Goal: Information Seeking & Learning: Learn about a topic

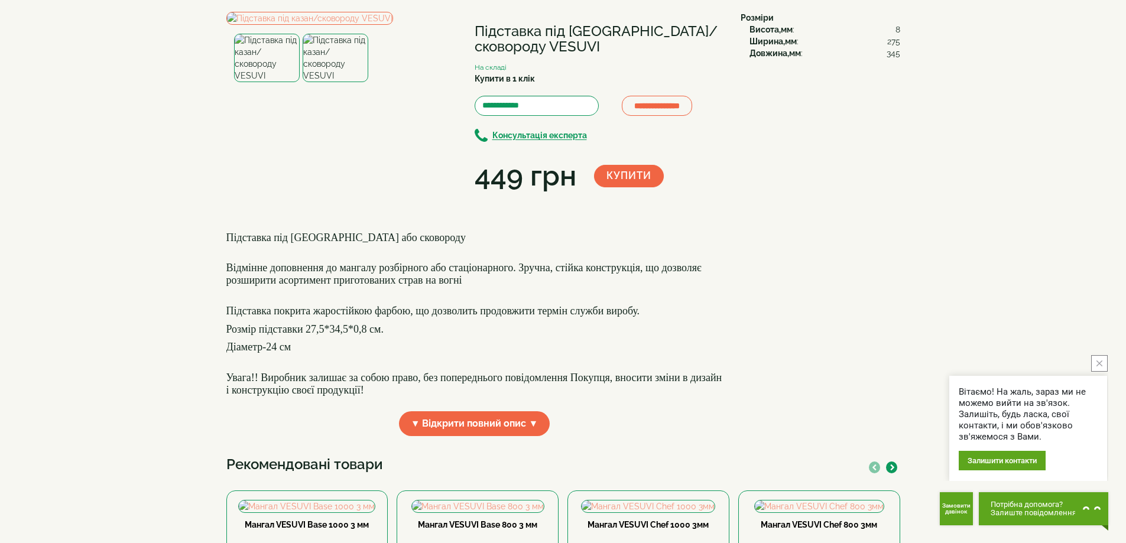
scroll to position [177, 0]
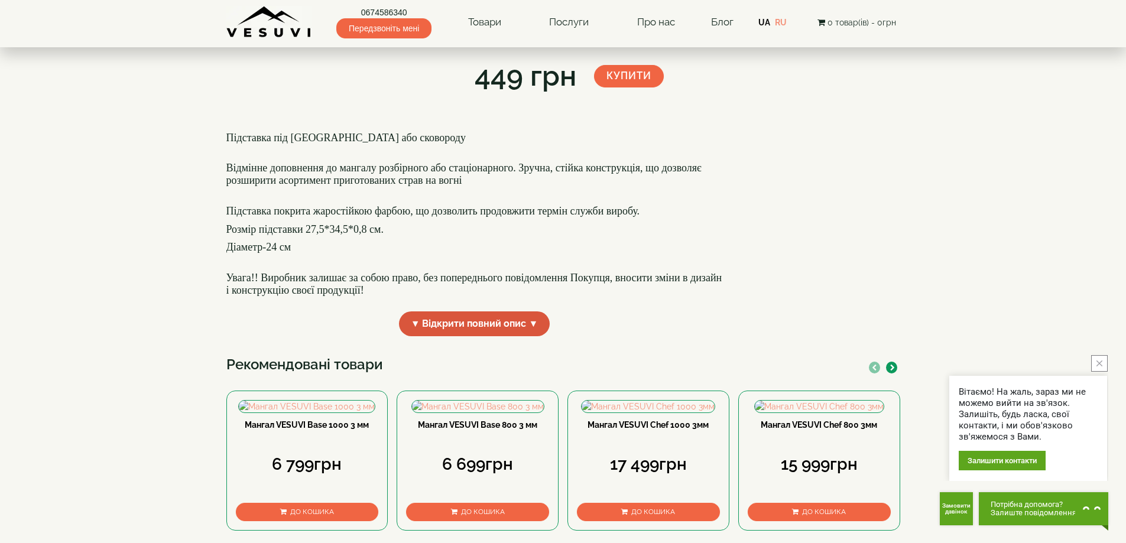
click at [469, 337] on span "▼ Відкрити повний опис ▼" at bounding box center [474, 324] width 151 height 25
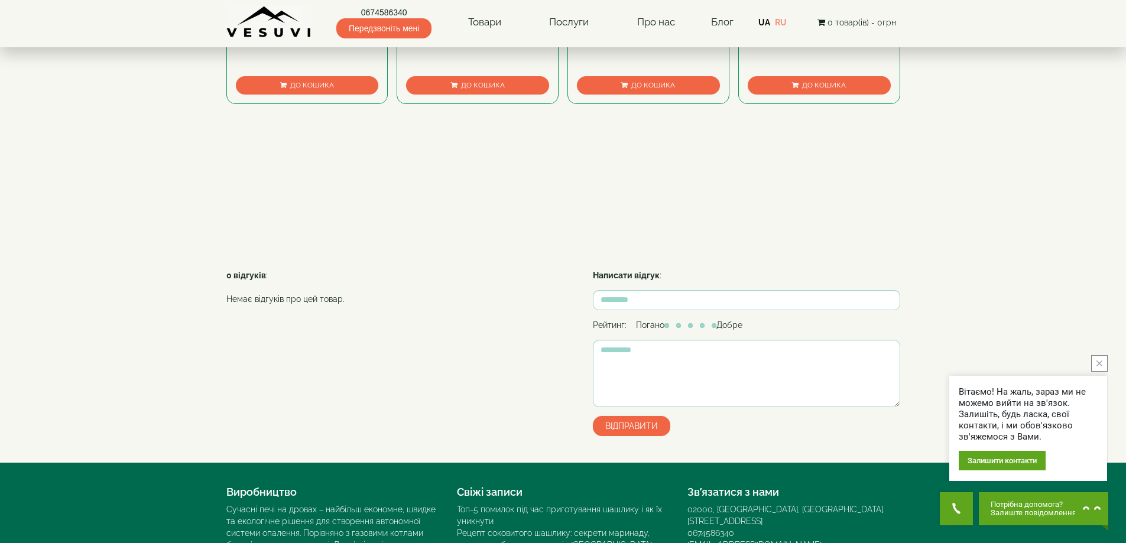
scroll to position [650, 0]
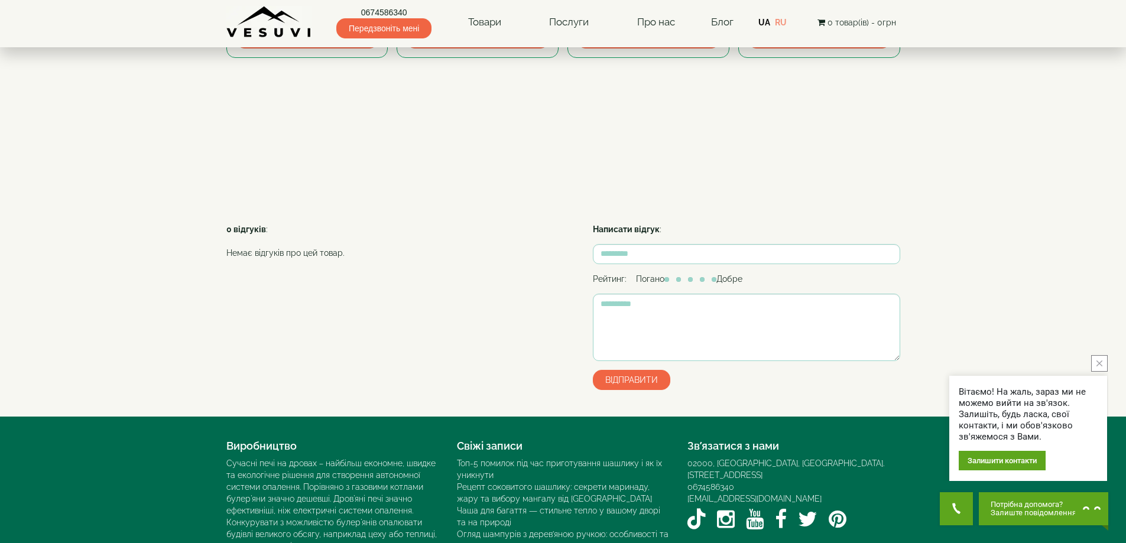
click at [1097, 366] on icon "close button" at bounding box center [1100, 364] width 6 height 6
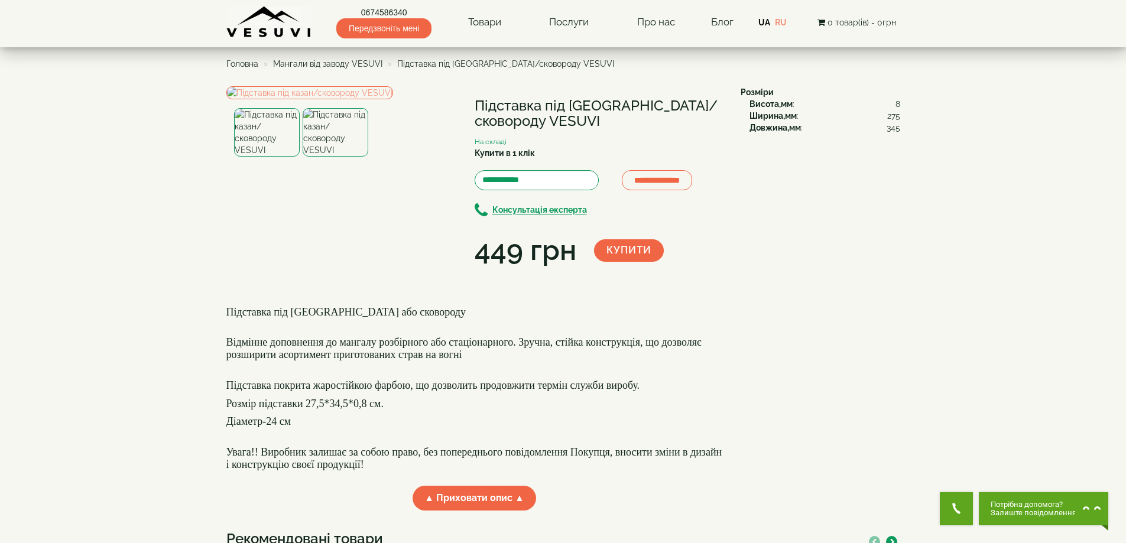
scroll to position [0, 0]
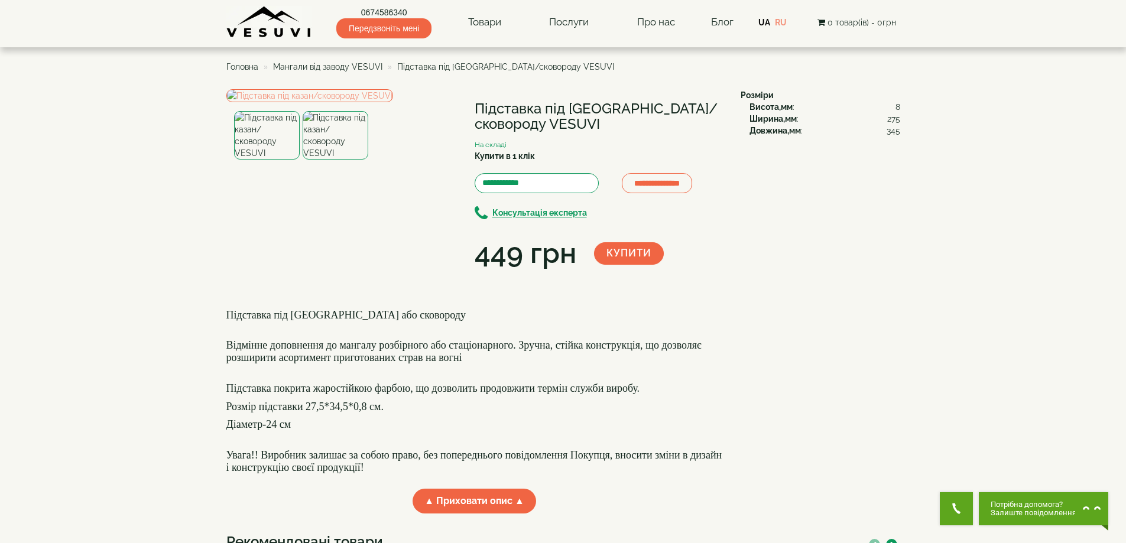
click at [342, 69] on span "Мангали від заводу VESUVI" at bounding box center [327, 66] width 109 height 9
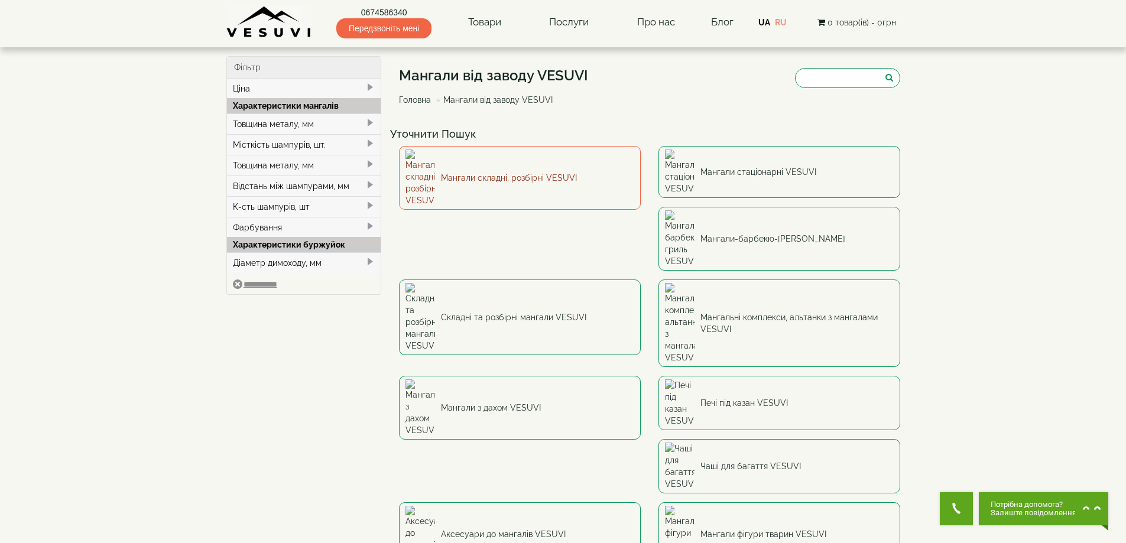
click at [543, 164] on link "Мангали складні, розбірні VESUVI" at bounding box center [520, 178] width 242 height 64
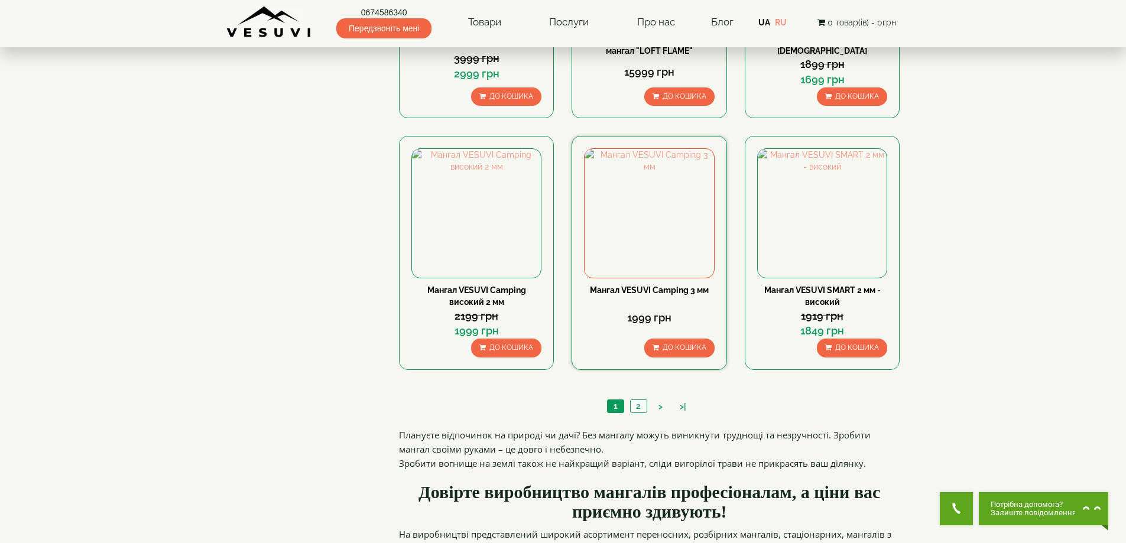
scroll to position [1064, 0]
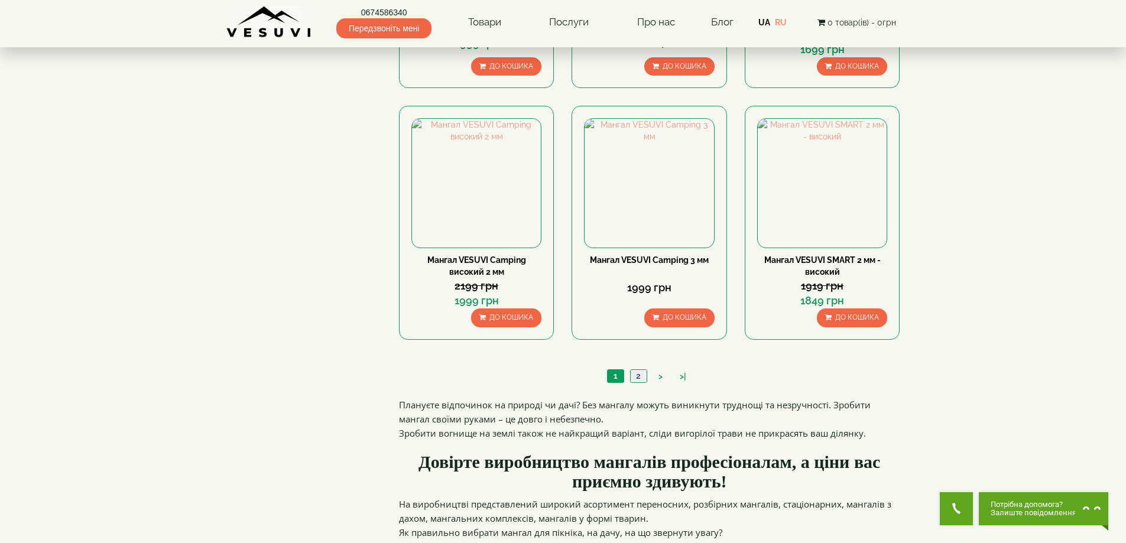
click at [641, 377] on link "2" at bounding box center [638, 376] width 17 height 12
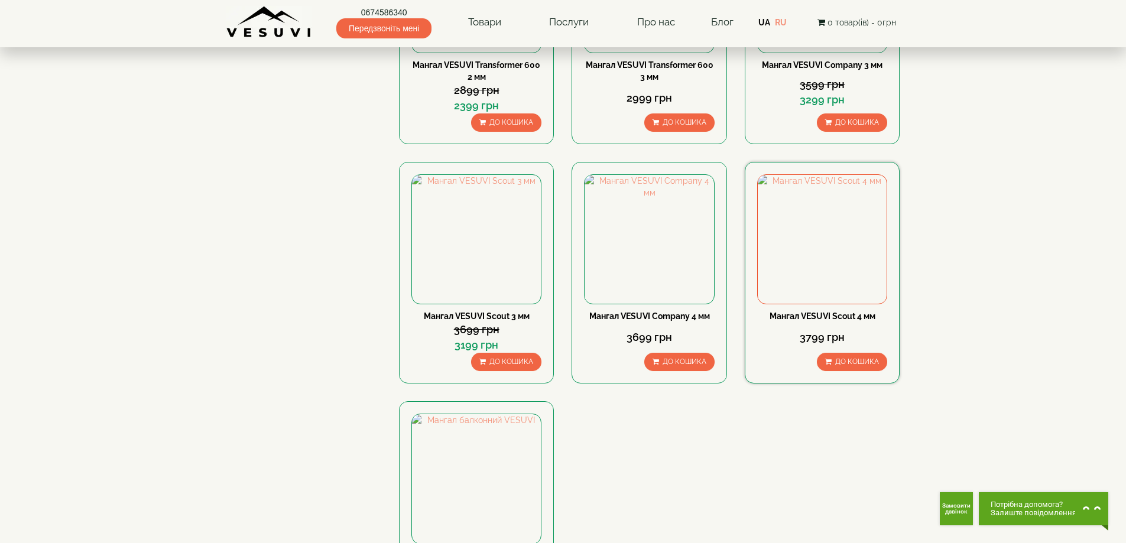
scroll to position [532, 0]
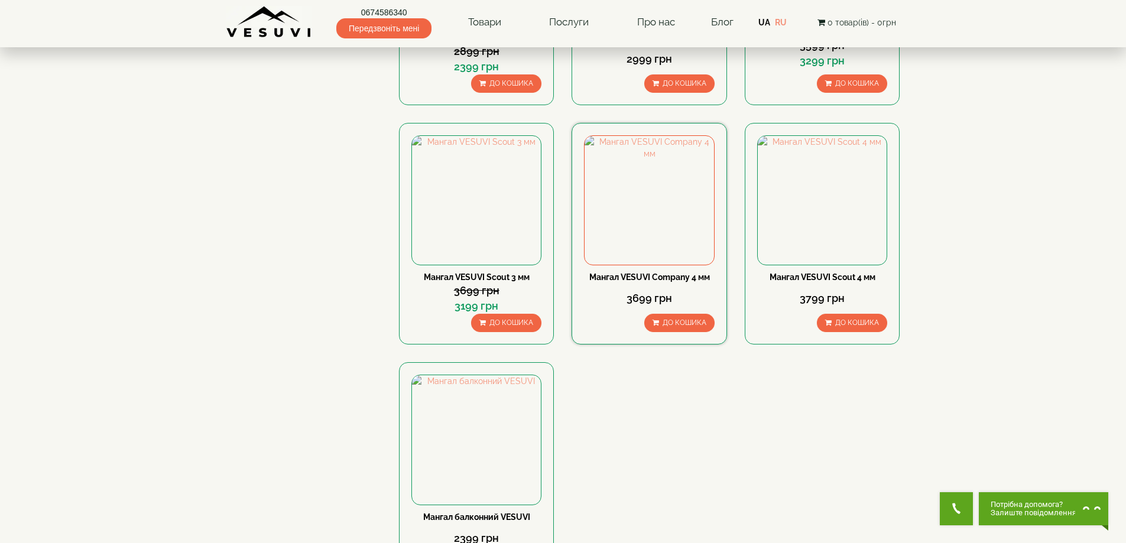
click at [660, 278] on link "Мангал VESUVI Company 4 мм" at bounding box center [649, 277] width 121 height 9
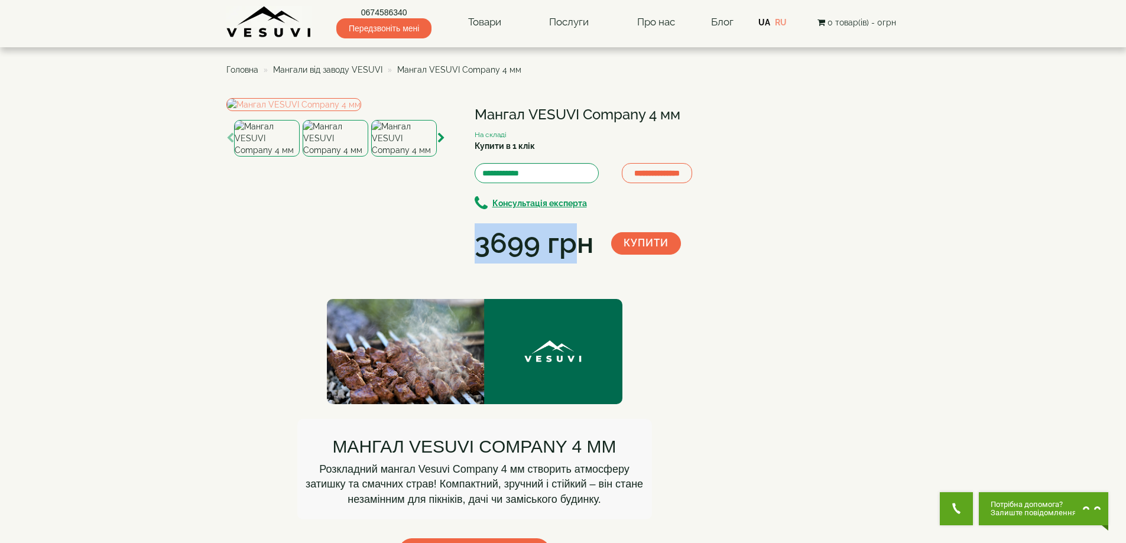
drag, startPoint x: 479, startPoint y: 251, endPoint x: 584, endPoint y: 265, distance: 105.6
click at [584, 264] on div "**********" at bounding box center [478, 179] width 505 height 168
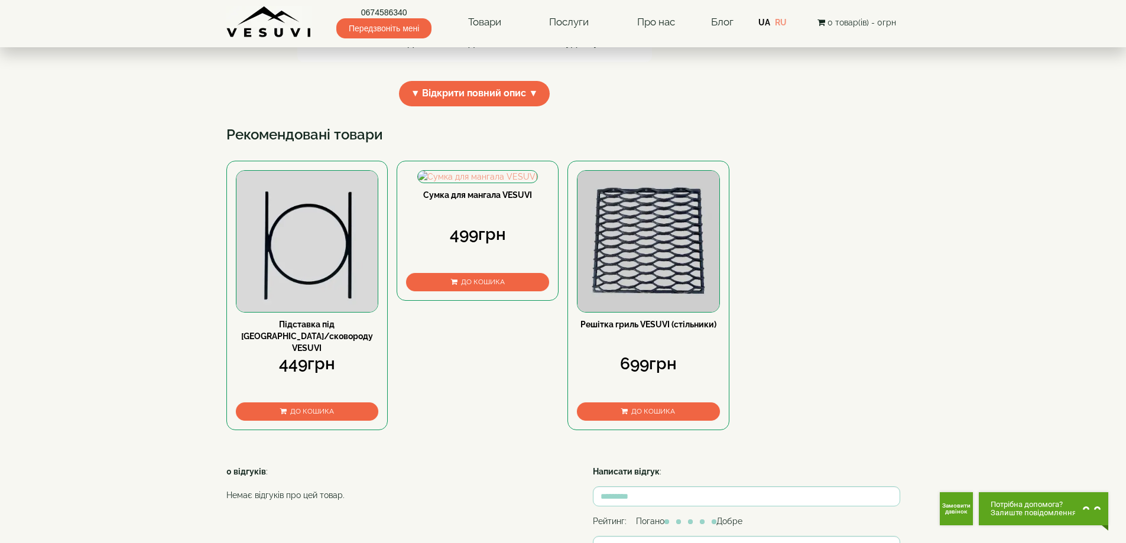
scroll to position [532, 0]
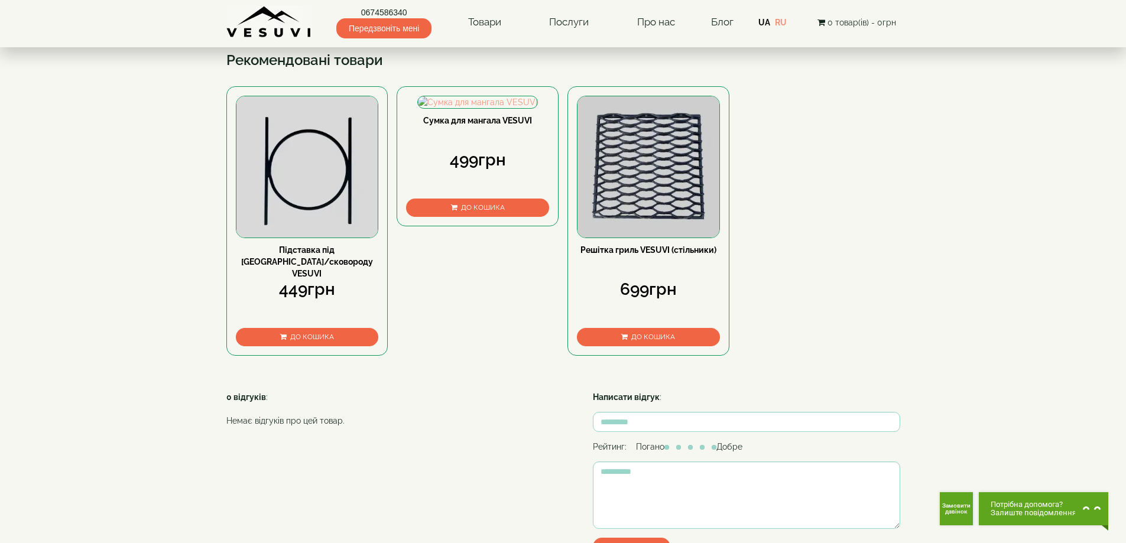
click at [308, 238] on img at bounding box center [307, 167] width 142 height 142
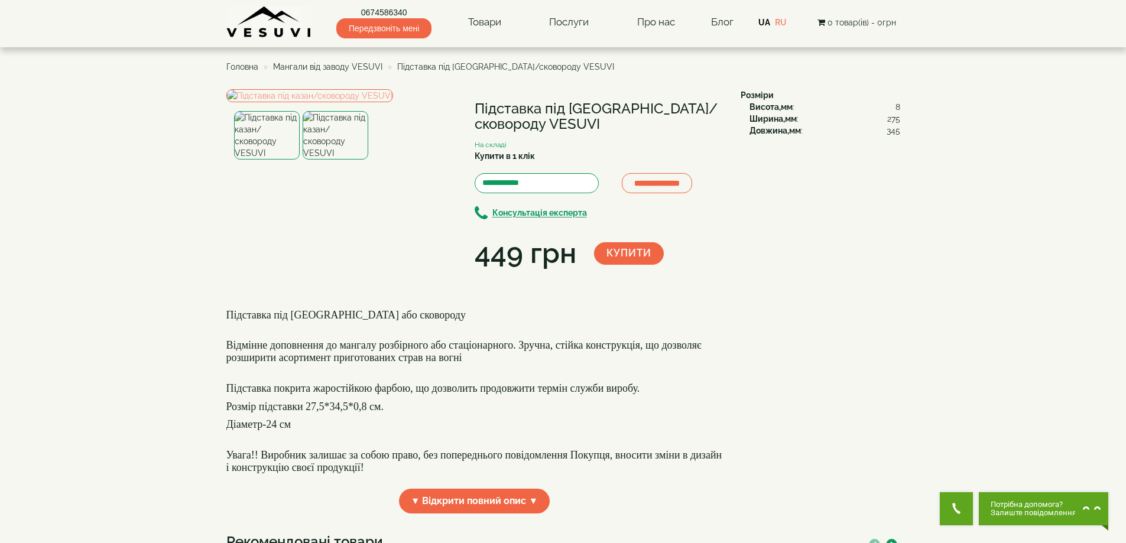
click at [332, 160] on img at bounding box center [336, 135] width 66 height 48
click at [370, 102] on img at bounding box center [309, 95] width 167 height 13
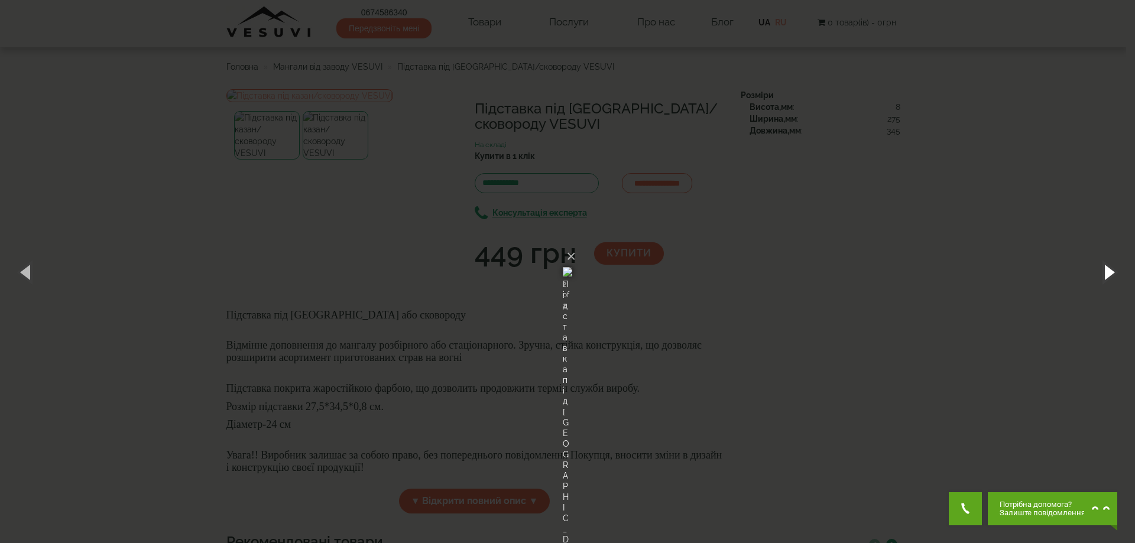
click at [1107, 273] on button "button" at bounding box center [1108, 271] width 53 height 65
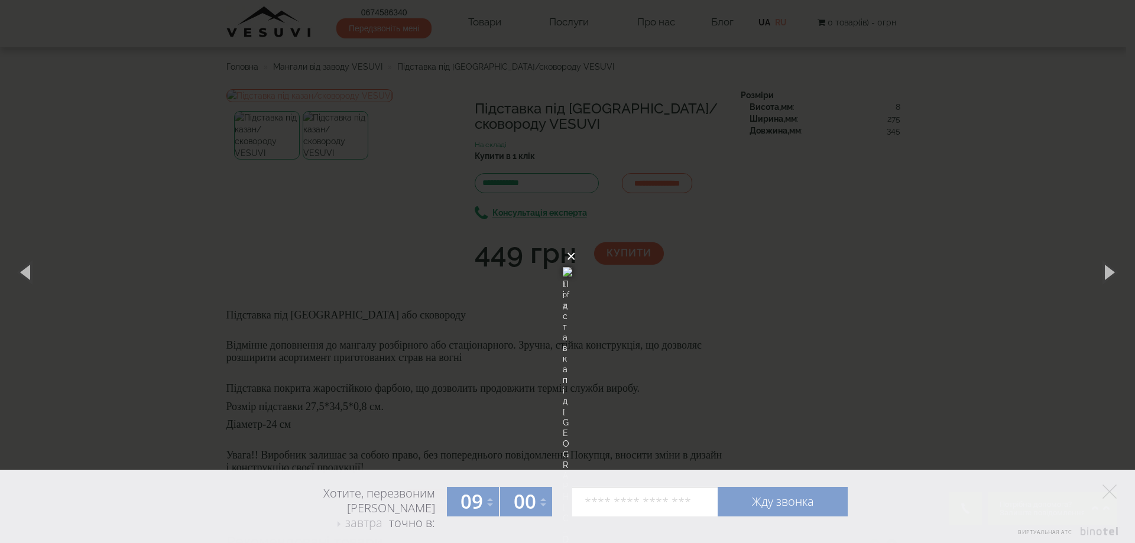
click at [576, 244] on button "×" at bounding box center [570, 257] width 9 height 26
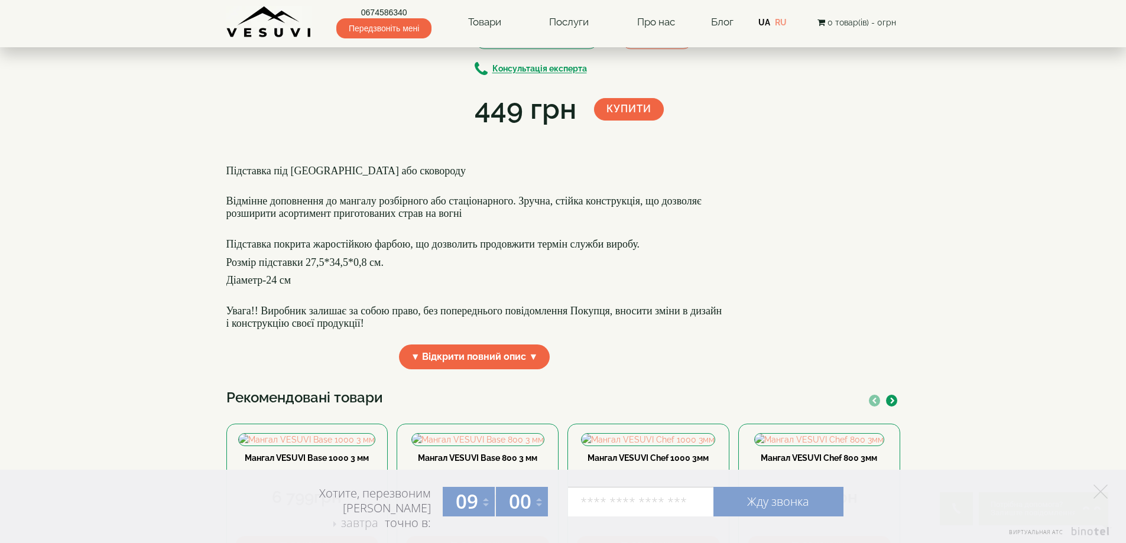
scroll to position [59, 0]
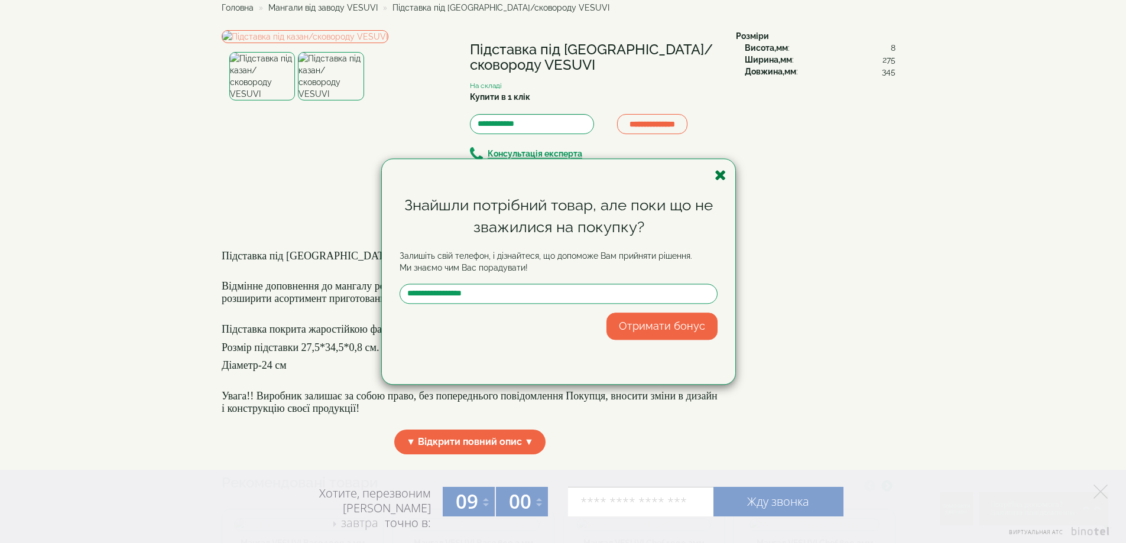
click at [721, 179] on icon "button" at bounding box center [721, 175] width 12 height 15
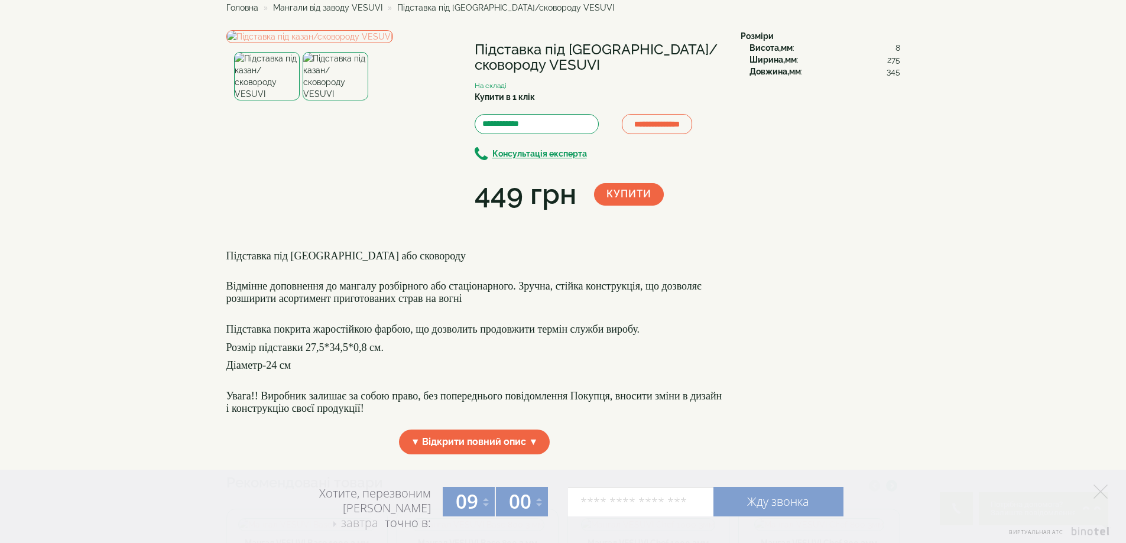
scroll to position [0, 0]
